Goal: Information Seeking & Learning: Learn about a topic

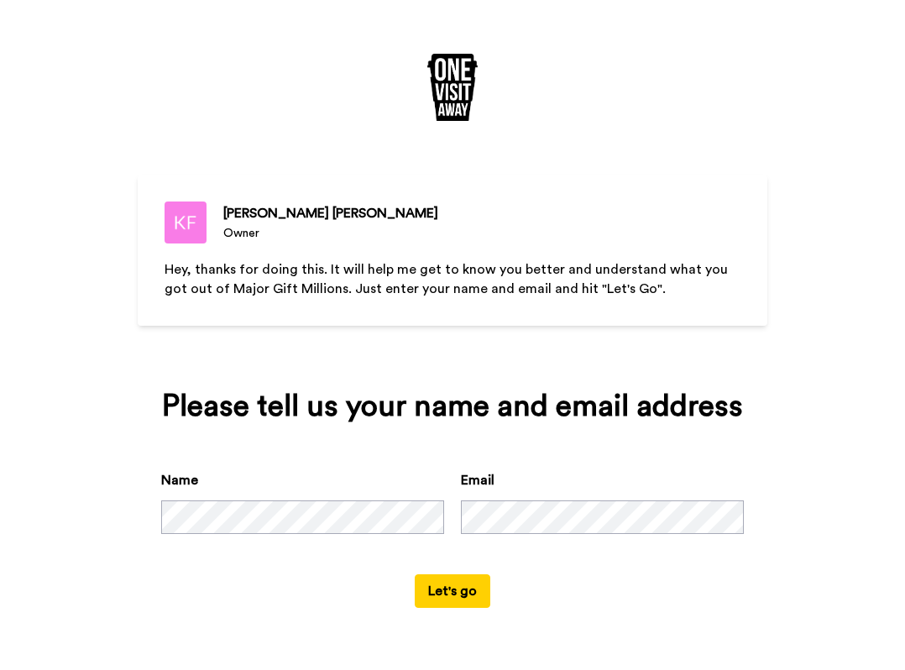
scroll to position [17, 0]
click at [449, 608] on button "Let's go" at bounding box center [453, 591] width 76 height 34
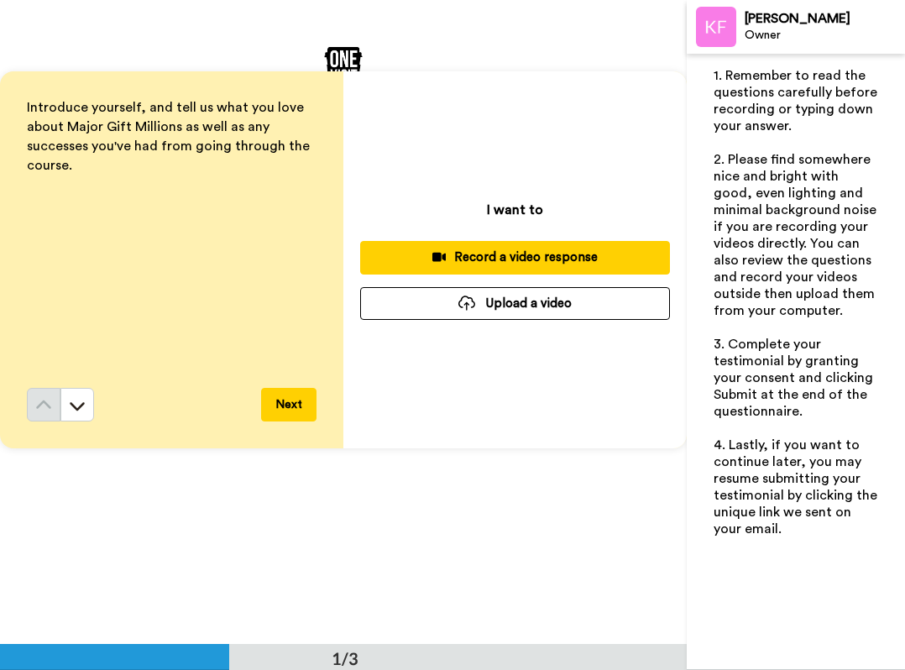
scroll to position [89, 0]
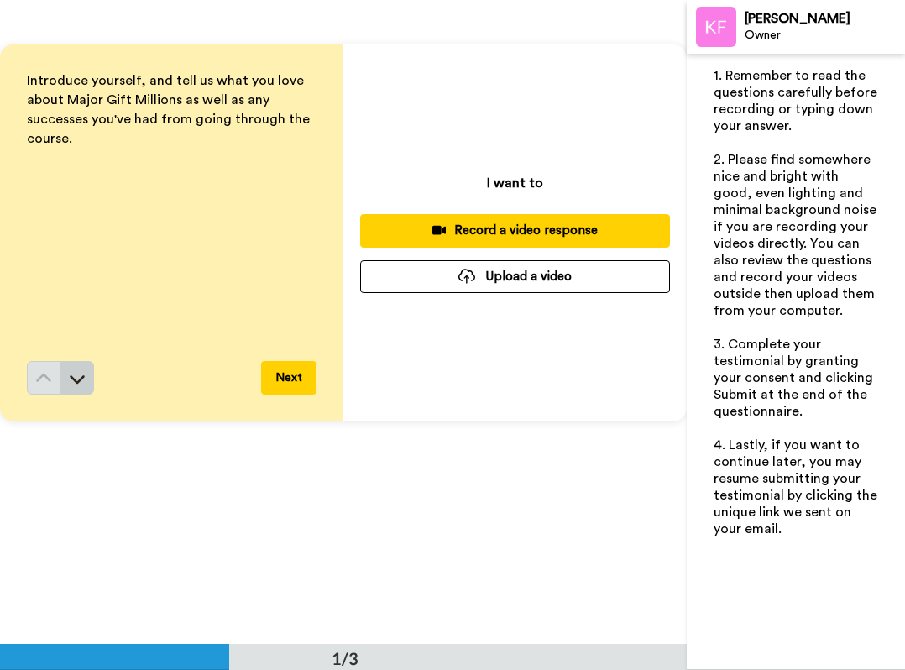
click at [76, 385] on icon at bounding box center [77, 378] width 17 height 17
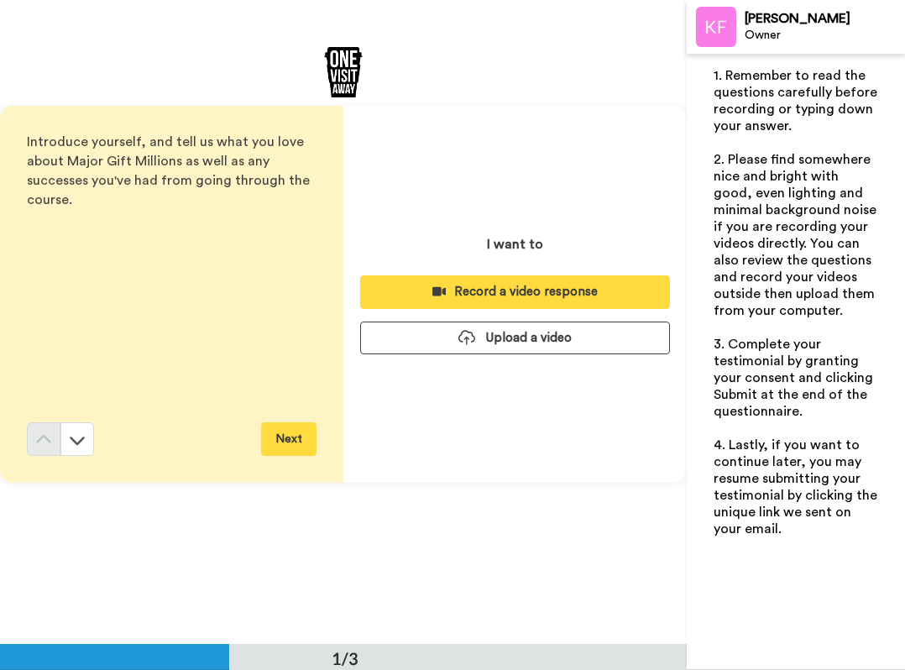
scroll to position [0, 0]
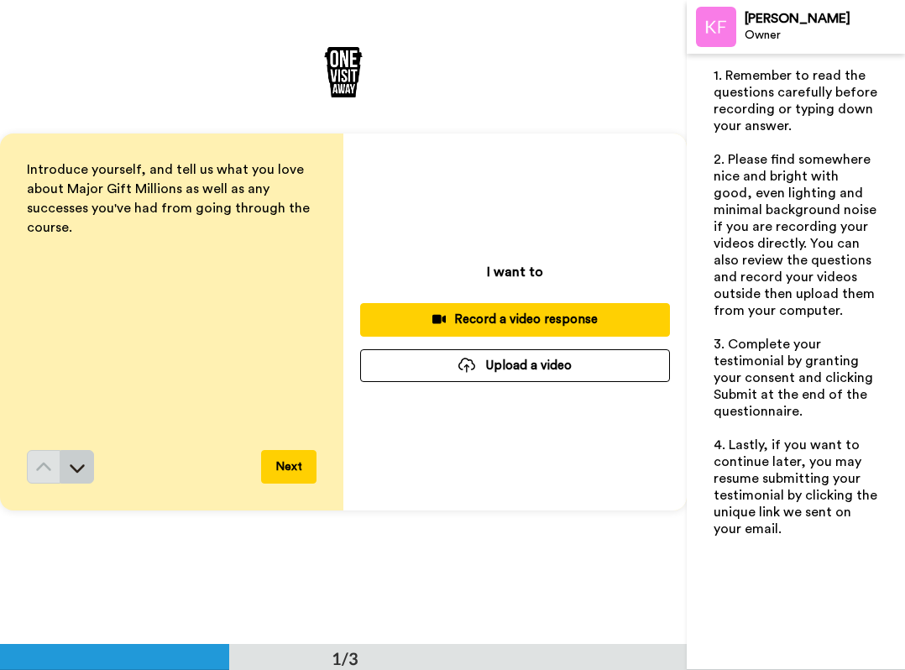
click at [80, 468] on icon at bounding box center [77, 467] width 17 height 17
click at [479, 129] on div "Introduce yourself, and tell us what you love about Major Gift Millions as well…" at bounding box center [343, 322] width 687 height 644
click at [181, 181] on span "Introduce yourself, and tell us what you love about Major Gift Millions as well…" at bounding box center [170, 198] width 286 height 71
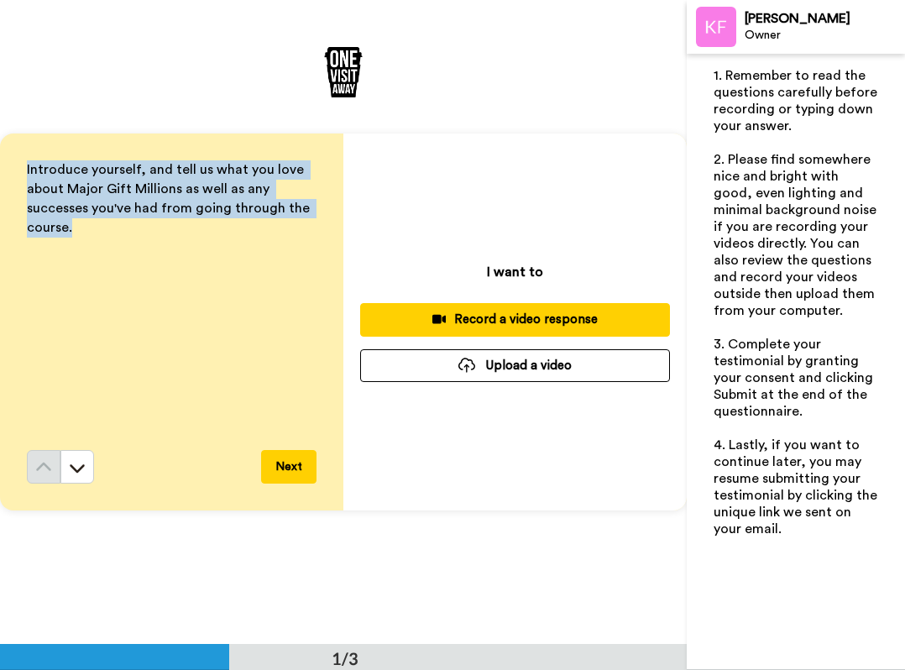
click at [181, 181] on span "Introduce yourself, and tell us what you love about Major Gift Millions as well…" at bounding box center [170, 198] width 286 height 71
click at [128, 208] on span "Introduce yourself, and tell us what you love about Major Gift Millions as well…" at bounding box center [170, 198] width 286 height 71
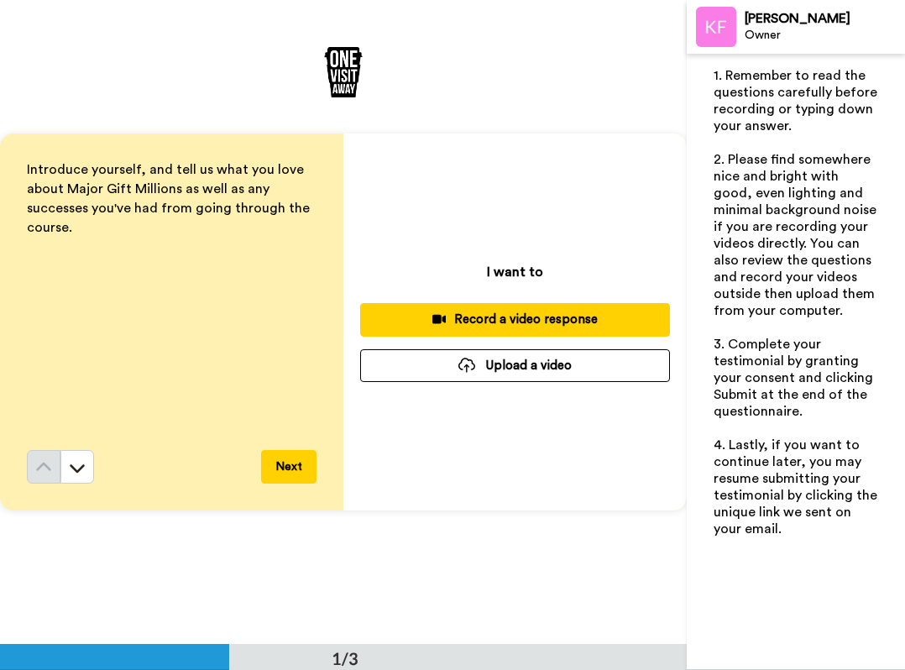
drag, startPoint x: 111, startPoint y: 224, endPoint x: 23, endPoint y: 155, distance: 111.9
click at [23, 155] on div "Introduce yourself, and tell us what you love about Major Gift Millions as well…" at bounding box center [171, 322] width 343 height 377
click at [91, 92] on div "Introduce yourself, and tell us what you love about Major Gift Millions as well…" at bounding box center [343, 322] width 687 height 644
